Goal: Information Seeking & Learning: Find specific fact

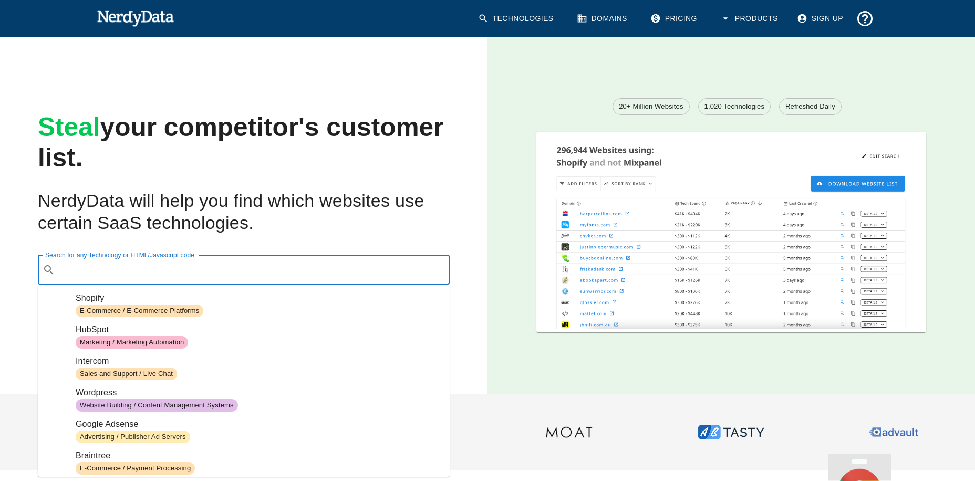
click at [216, 274] on input "Search for any Technology or HTML/Javascript code" at bounding box center [251, 270] width 385 height 20
paste input "[URL][DOMAIN_NAME]"
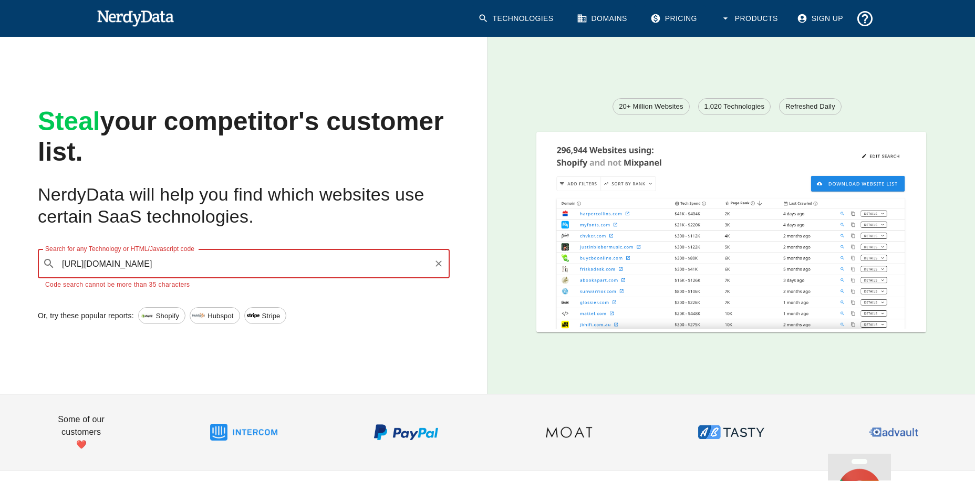
type input "[URL][DOMAIN_NAME]"
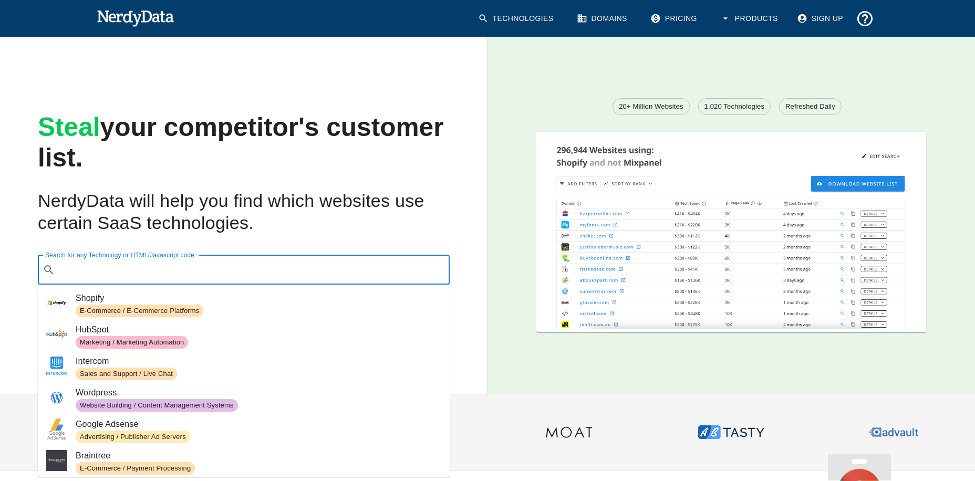
click at [217, 274] on input "Search for any Technology or HTML/Javascript code" at bounding box center [251, 270] width 385 height 20
paste input "[URL][DOMAIN_NAME]"
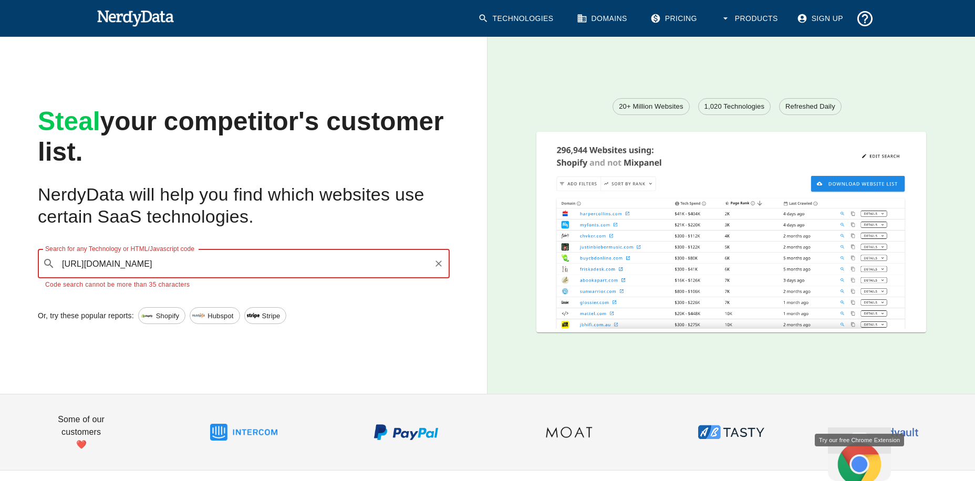
drag, startPoint x: 180, startPoint y: 262, endPoint x: 56, endPoint y: 256, distance: 124.1
click at [56, 256] on div "​ [URL][DOMAIN_NAME] Search for any Technology or HTML/Javascript code" at bounding box center [244, 263] width 412 height 29
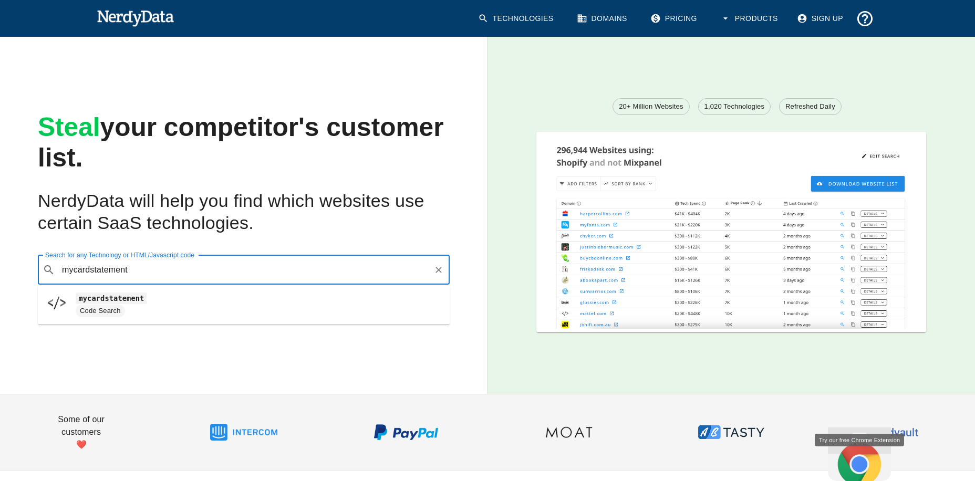
click at [164, 299] on span "mycardstatement" at bounding box center [258, 298] width 365 height 13
type input "mycardstatement"
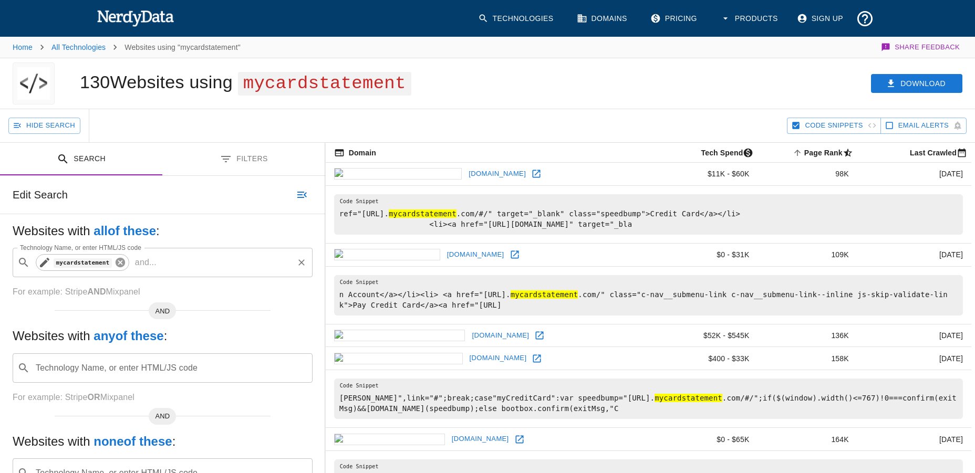
click at [119, 265] on icon at bounding box center [120, 262] width 9 height 9
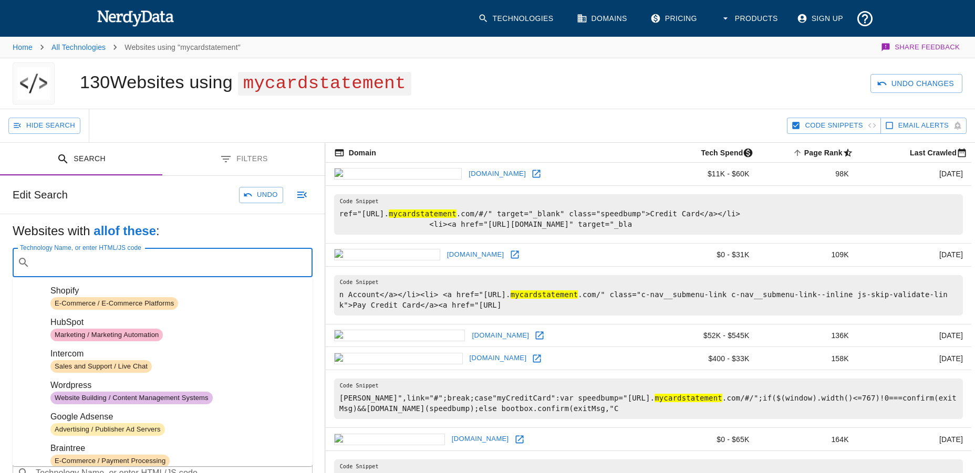
click at [101, 265] on input "Technology Name, or enter HTML/JS code" at bounding box center [171, 263] width 274 height 20
paste input "FDECs"
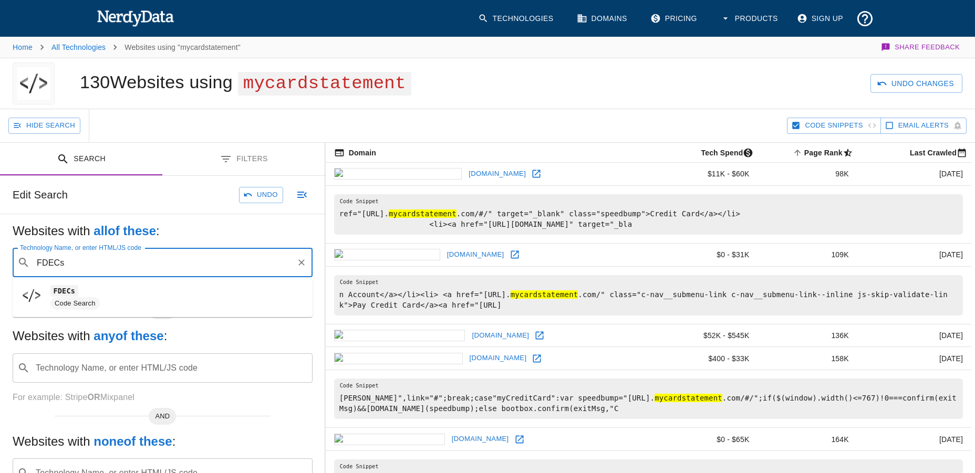
type input "FDECs"
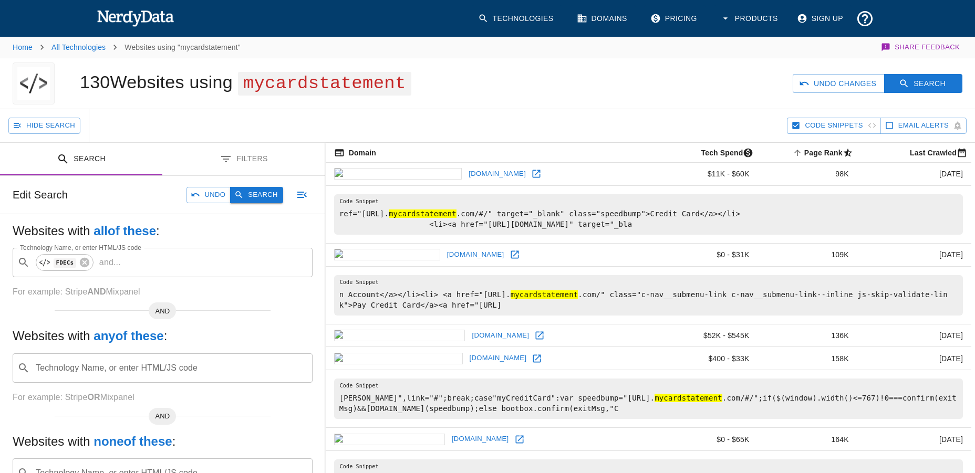
click at [262, 197] on button "Search" at bounding box center [256, 195] width 53 height 16
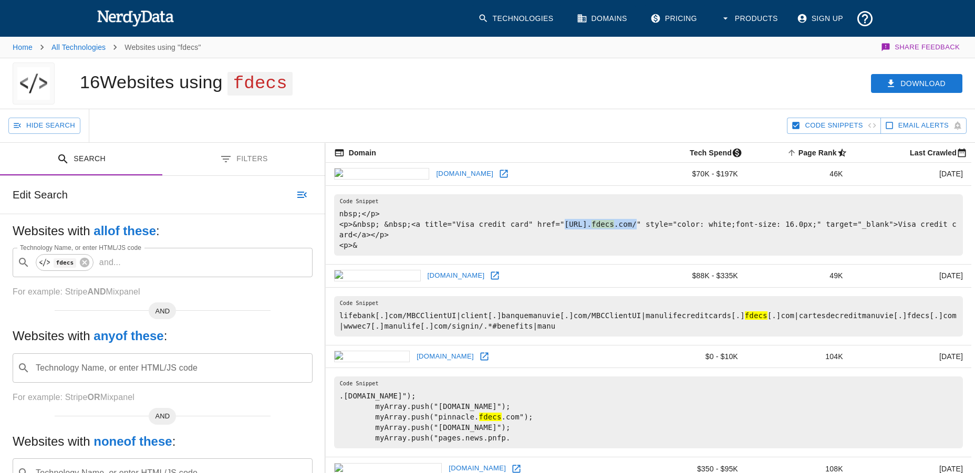
drag, startPoint x: 546, startPoint y: 223, endPoint x: 702, endPoint y: 225, distance: 156.0
click at [702, 225] on pre "nbsp;</p> <p>&nbsp; &nbsp;<a title="Visa credit card" href="[URL]. fdecs .com/"…" at bounding box center [648, 224] width 629 height 61
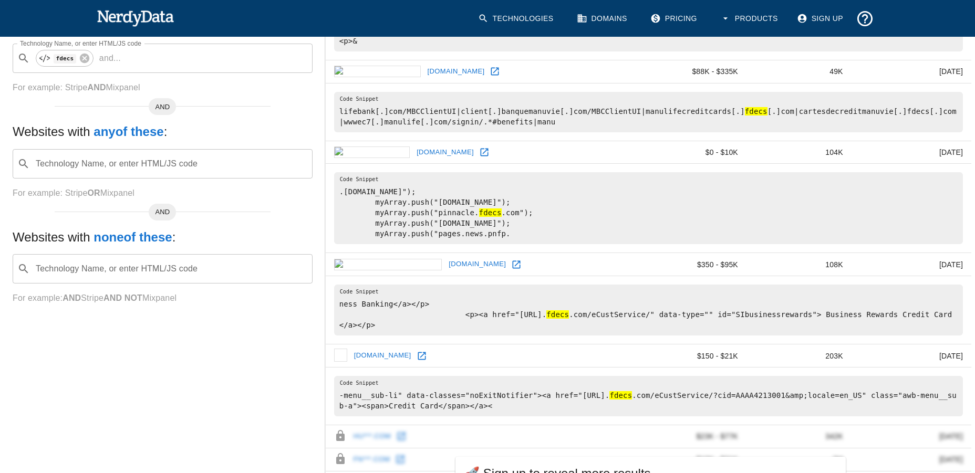
scroll to position [210, 0]
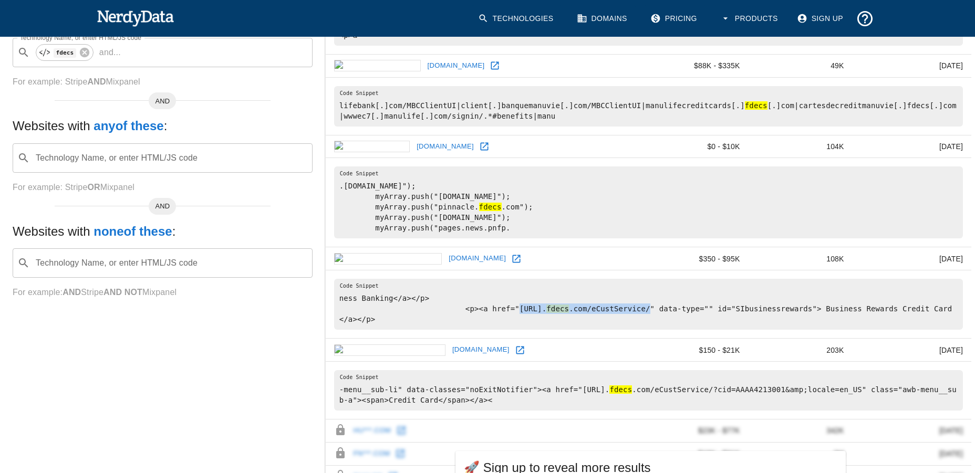
drag, startPoint x: 503, startPoint y: 307, endPoint x: 685, endPoint y: 309, distance: 182.2
click at [685, 309] on pre "ness Banking</a></p> <p><a href="[URL]. fdecs .com/eCustService/" data-type="" …" at bounding box center [648, 304] width 629 height 51
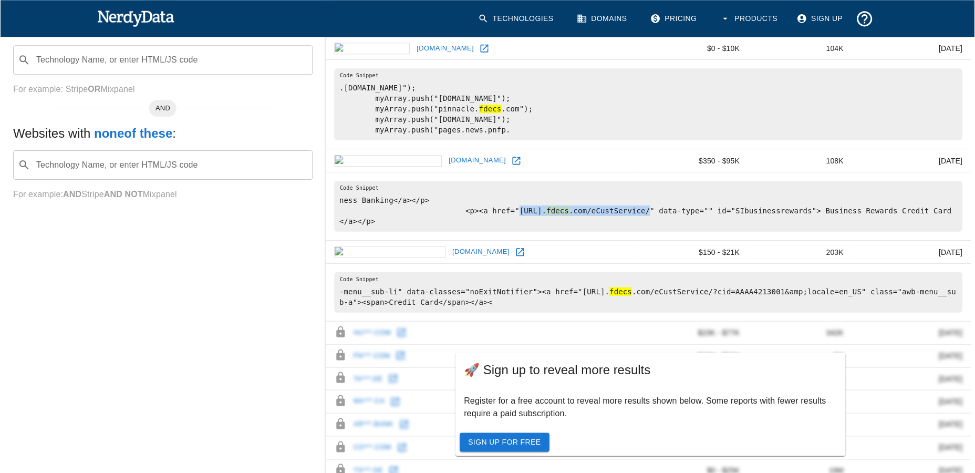
scroll to position [315, 0]
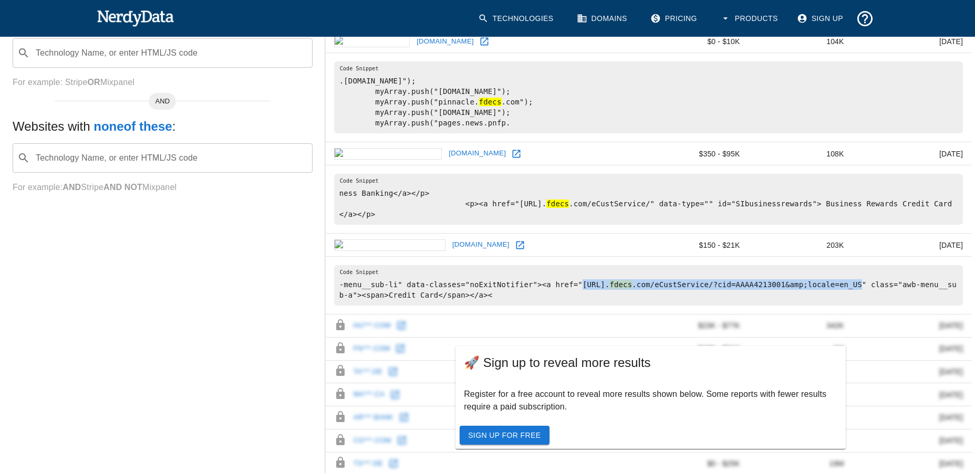
drag, startPoint x: 562, startPoint y: 292, endPoint x: 873, endPoint y: 298, distance: 310.9
click at [873, 298] on pre "-menu__sub-li" data-classes="noExitNotifier"><a href="[URL]. fdecs .com/eCustSe…" at bounding box center [648, 285] width 629 height 40
